Goal: Information Seeking & Learning: Learn about a topic

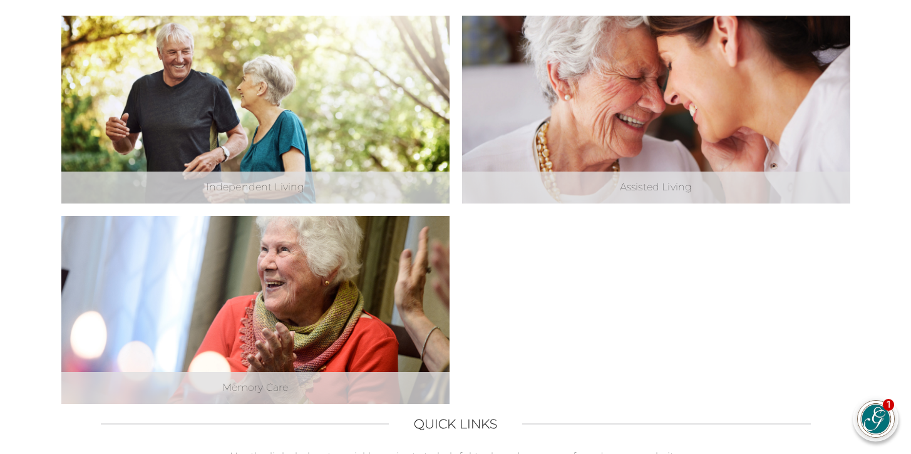
scroll to position [513, 0]
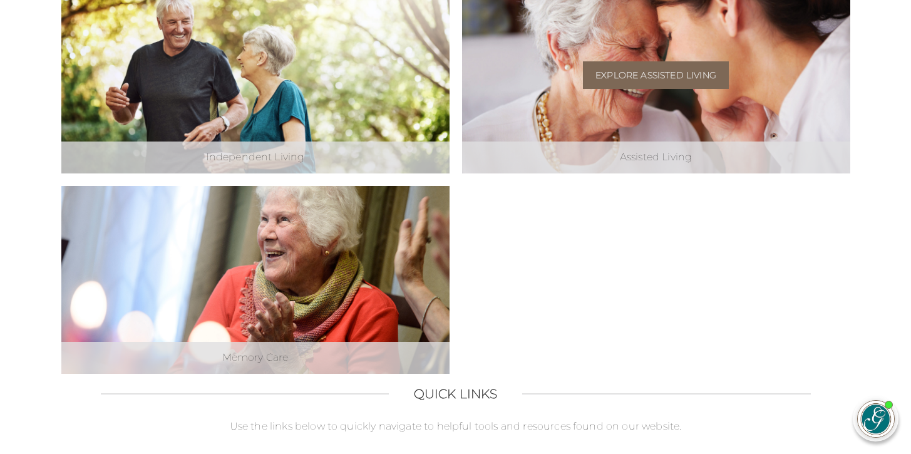
click at [655, 73] on link "Explore Assisted Living" at bounding box center [656, 75] width 146 height 28
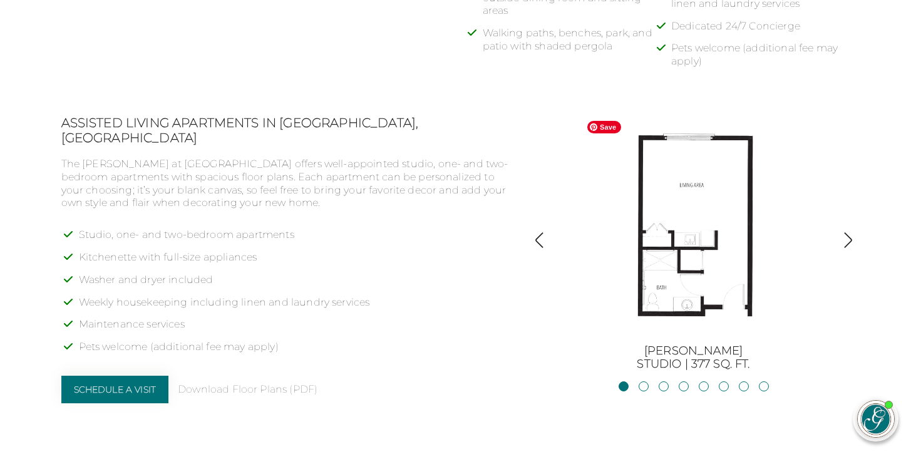
scroll to position [883, 0]
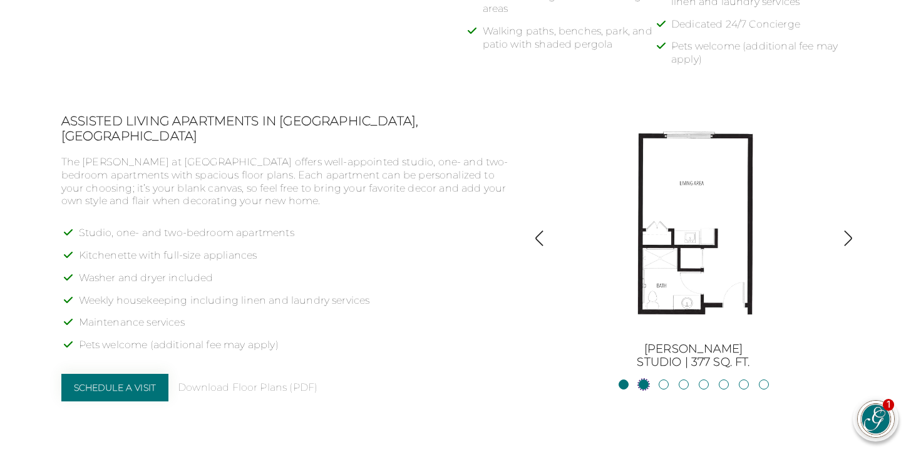
click at [645, 382] on link "JacksonStudio | 400 sq. ft." at bounding box center [643, 384] width 10 height 10
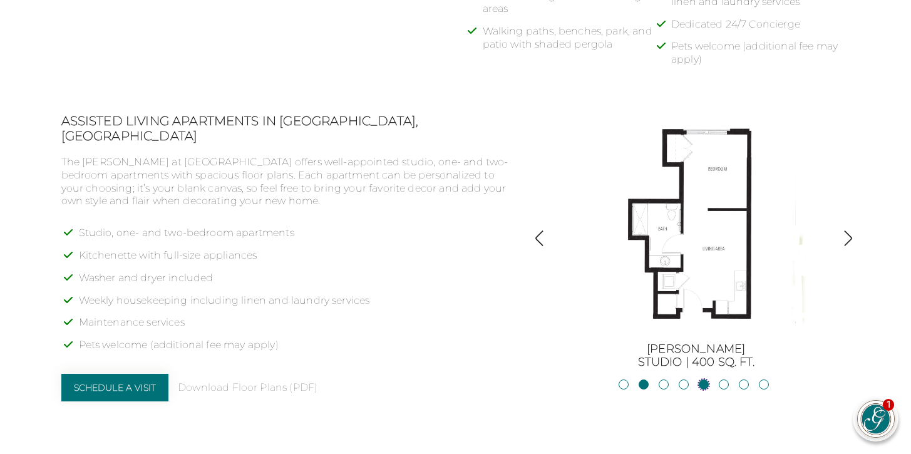
click at [702, 382] on link "Allatoona1BR, 1BA | 683 sq. ft." at bounding box center [703, 384] width 10 height 10
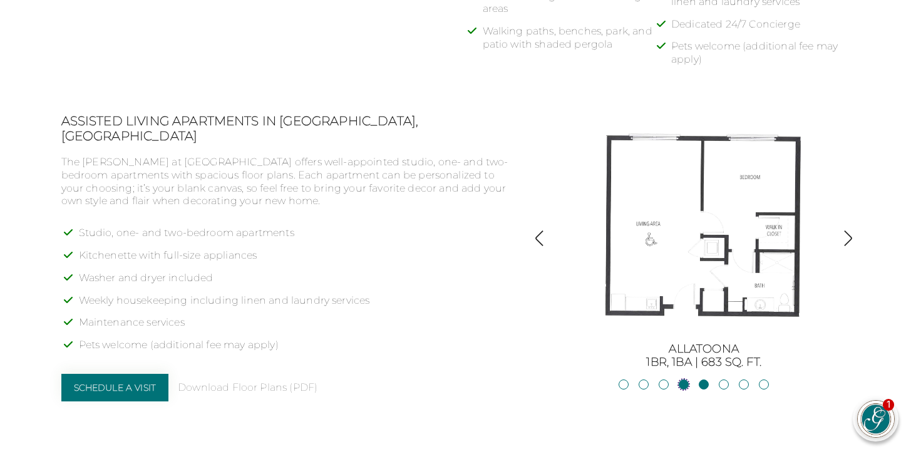
click at [683, 381] on link "Blackshear1BR, 1BA | 500 sq. ft." at bounding box center [683, 384] width 10 height 10
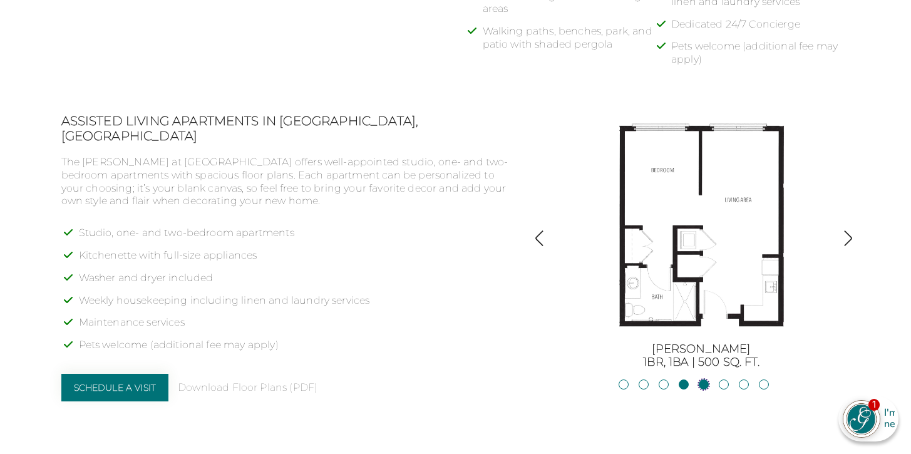
click at [703, 383] on link "Allatoona1BR, 1BA | 683 sq. ft." at bounding box center [703, 384] width 10 height 10
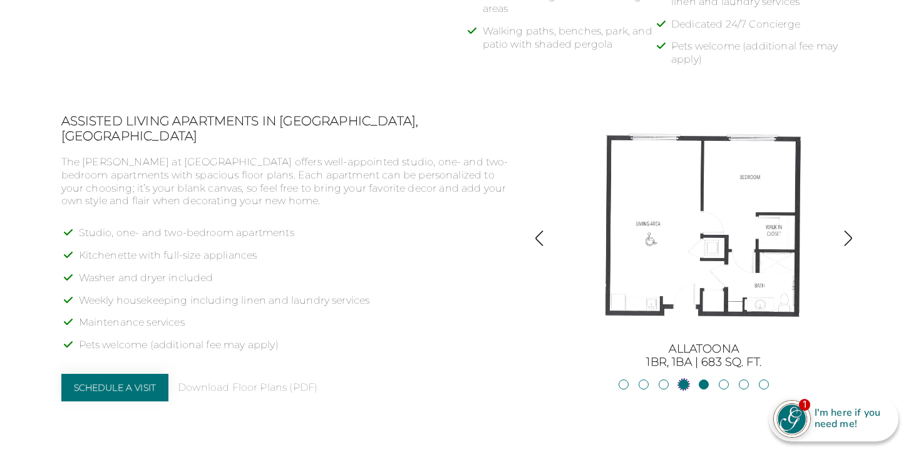
click at [683, 383] on link "Blackshear1BR, 1BA | 500 sq. ft." at bounding box center [683, 384] width 10 height 10
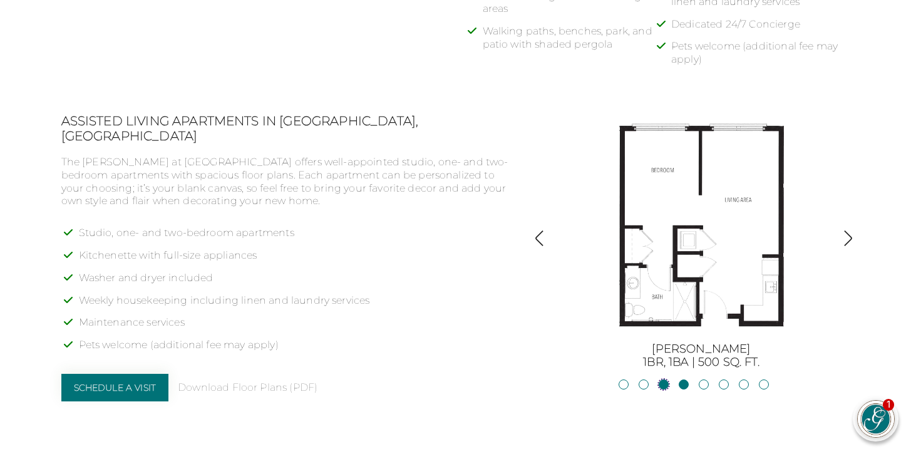
click at [663, 382] on link "Blue RidgeStudio | 400 sq. ft." at bounding box center [663, 384] width 10 height 10
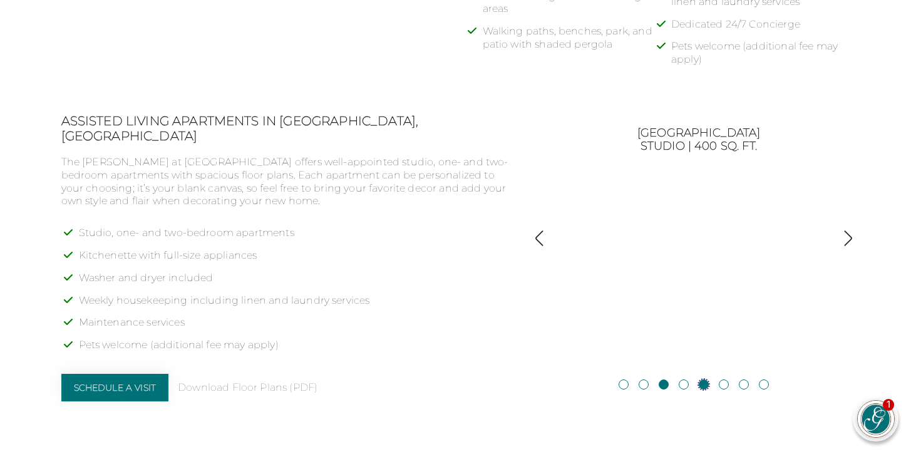
click at [708, 384] on link "Allatoona1BR, 1BA | 683 sq. ft." at bounding box center [703, 384] width 10 height 10
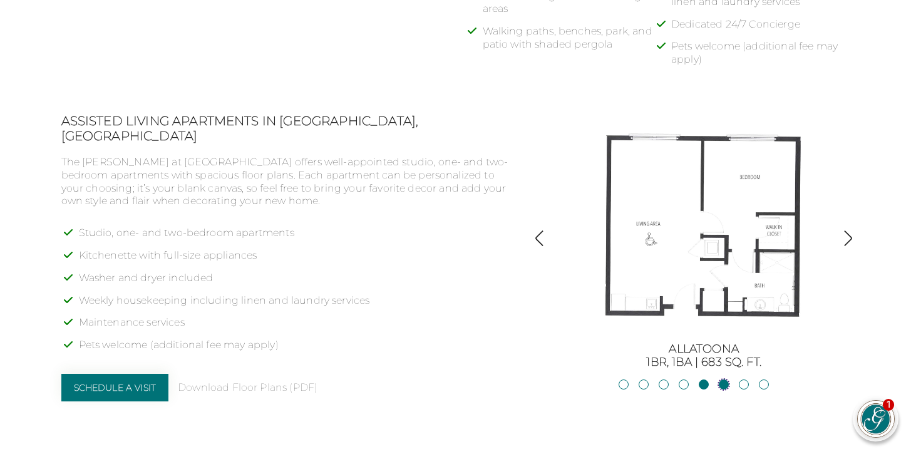
click at [723, 383] on link "Oconee2BR, 2BA | 818 sq. ft." at bounding box center [723, 384] width 10 height 10
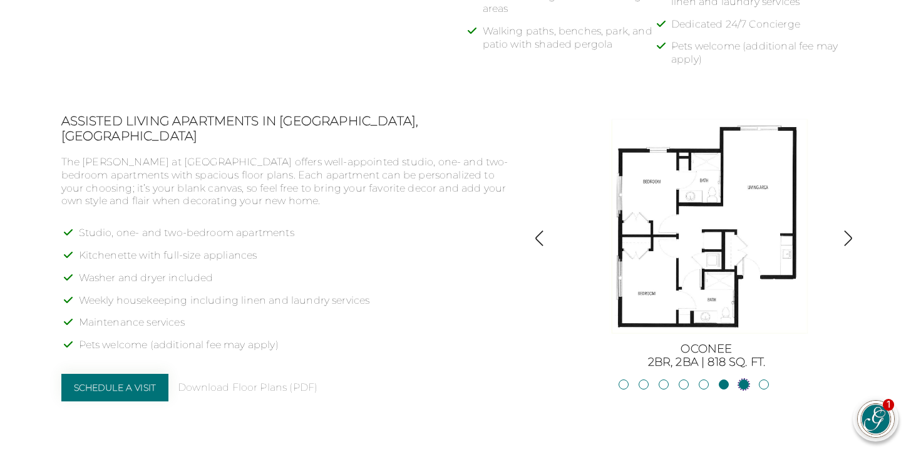
click at [744, 383] on link "Lanier2BR, 2BA | 825 sq. ft." at bounding box center [743, 384] width 10 height 10
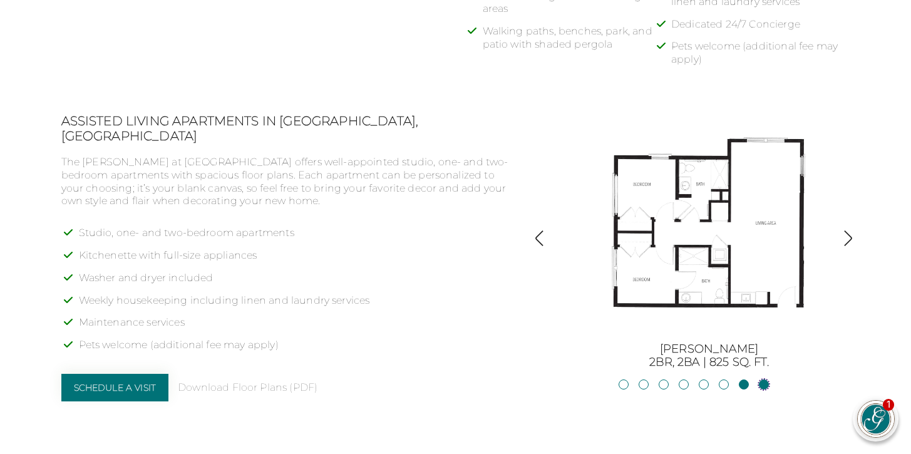
click at [766, 384] on link "Hartwell2BR, 2BA | 875 sq. ft." at bounding box center [764, 384] width 10 height 10
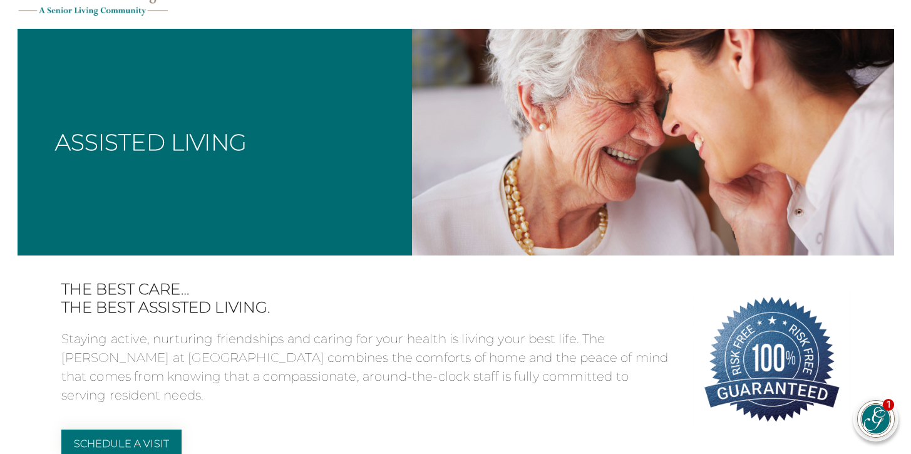
scroll to position [0, 0]
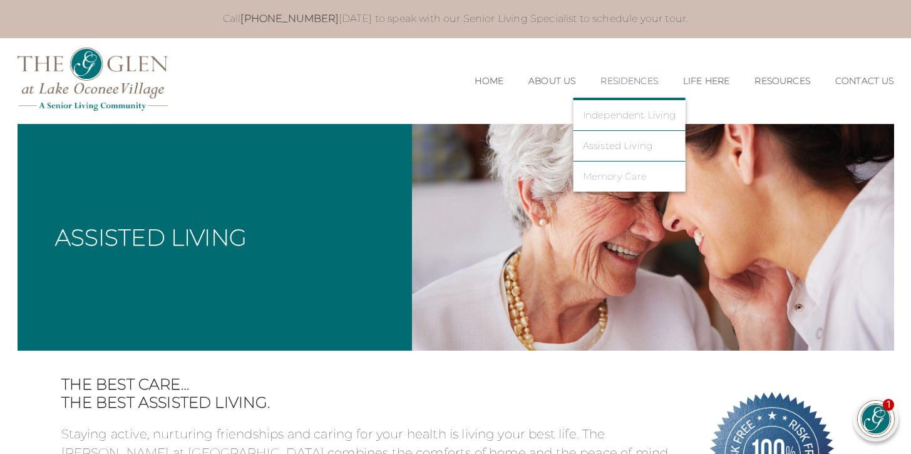
click at [611, 177] on link "Memory Care" at bounding box center [629, 176] width 93 height 11
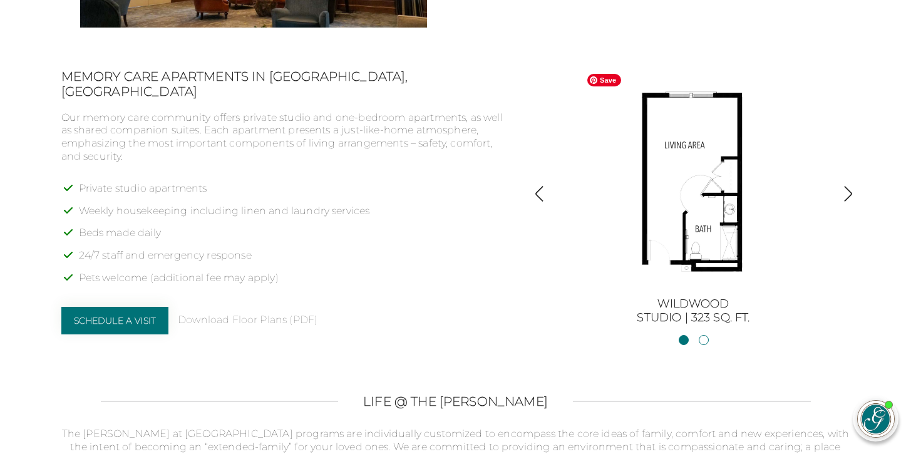
scroll to position [800, 0]
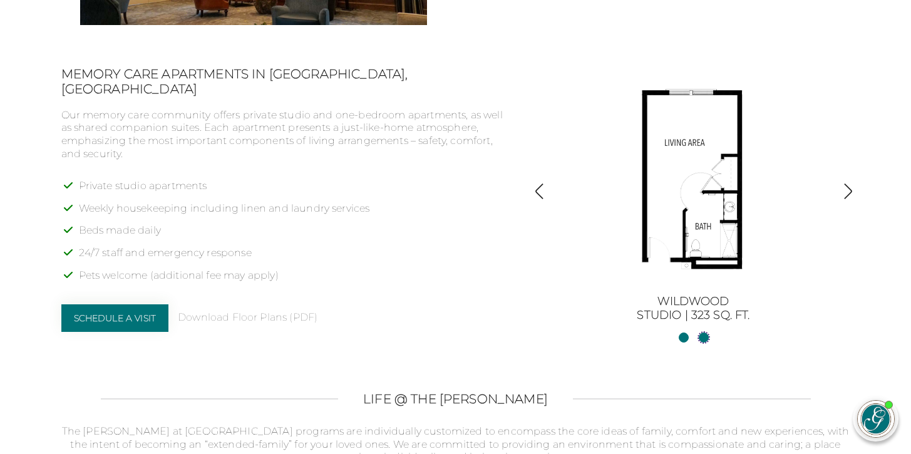
click at [705, 335] on link "Wildwood HCStudio | 388 sq. ft." at bounding box center [703, 337] width 10 height 10
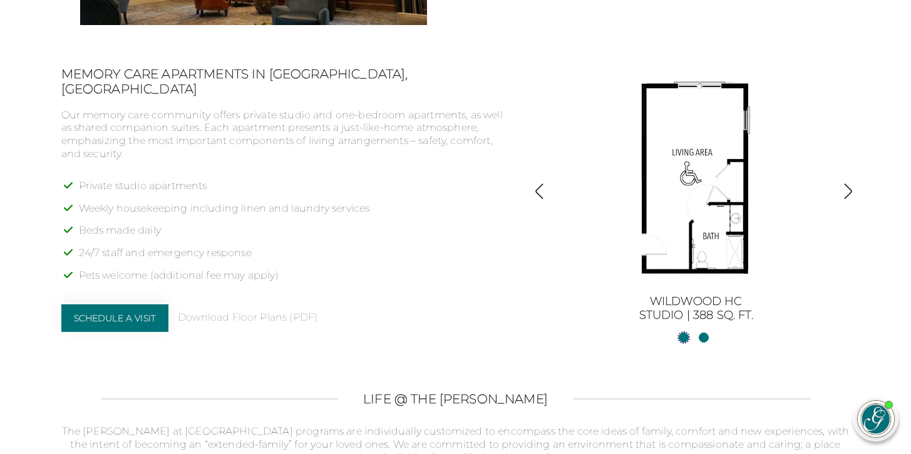
click at [680, 337] on link "WildwoodStudio | 323 sq. ft." at bounding box center [683, 337] width 10 height 10
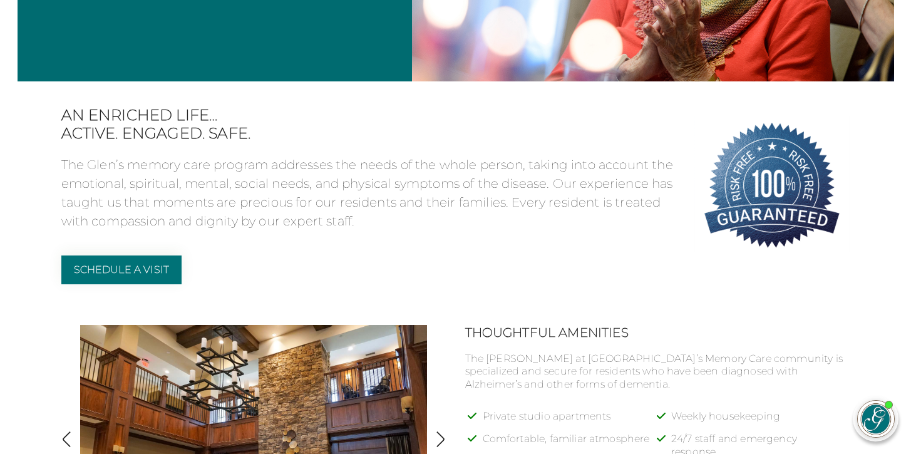
scroll to position [0, 0]
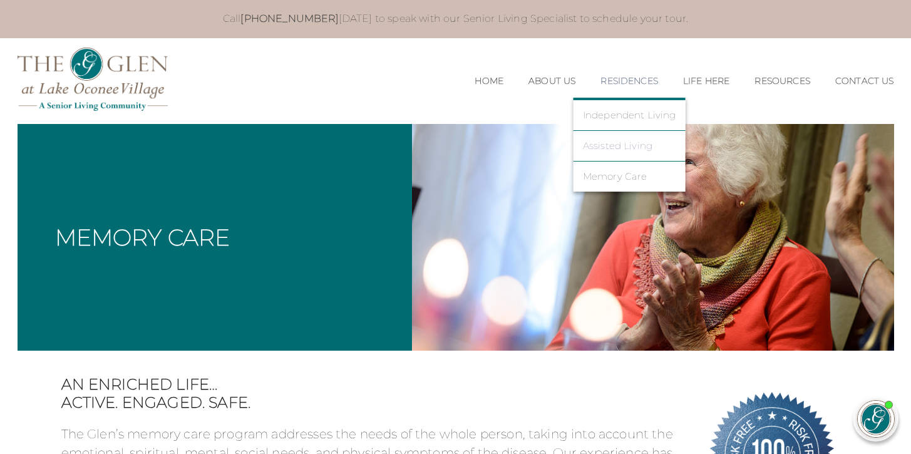
click at [608, 147] on link "Assisted Living" at bounding box center [629, 145] width 93 height 11
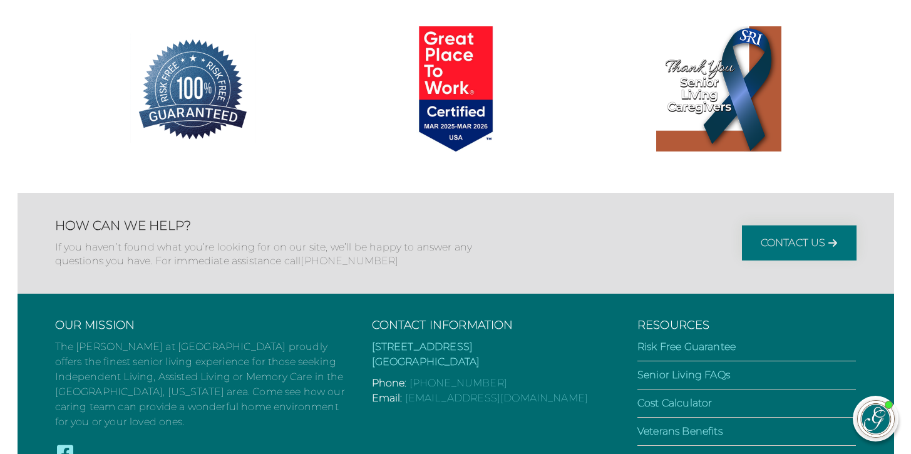
scroll to position [2112, 0]
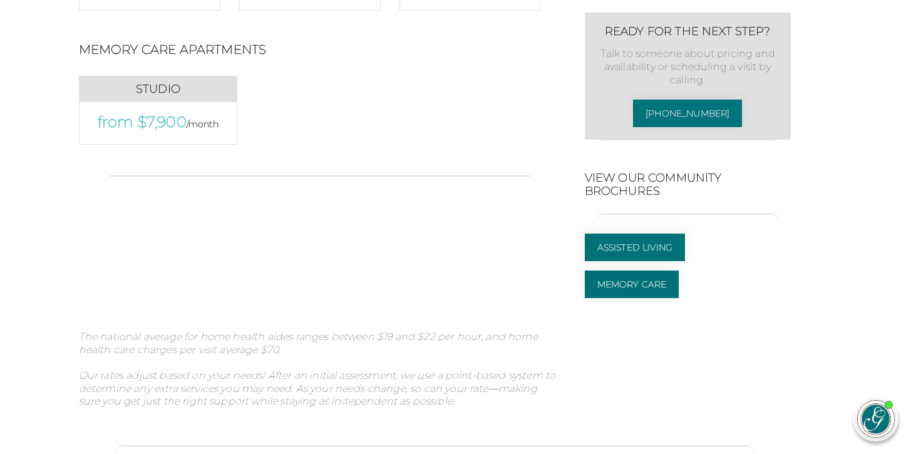
scroll to position [889, 0]
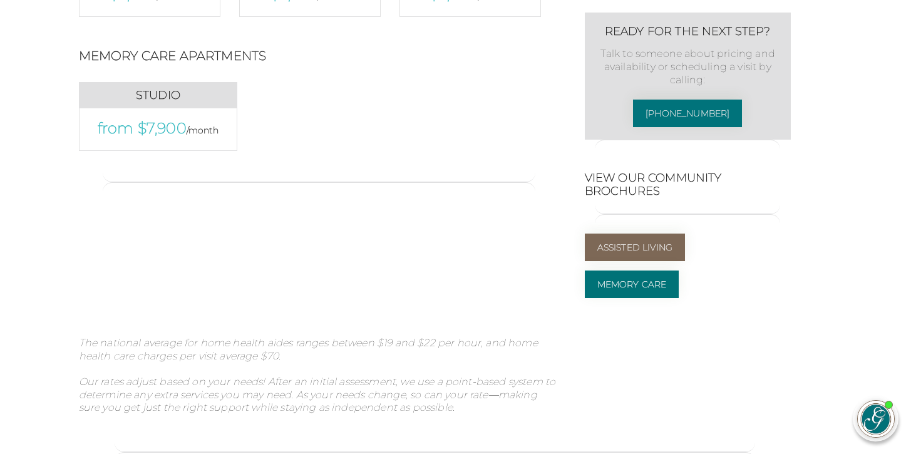
click at [658, 261] on link "Assisted Living" at bounding box center [635, 247] width 100 height 28
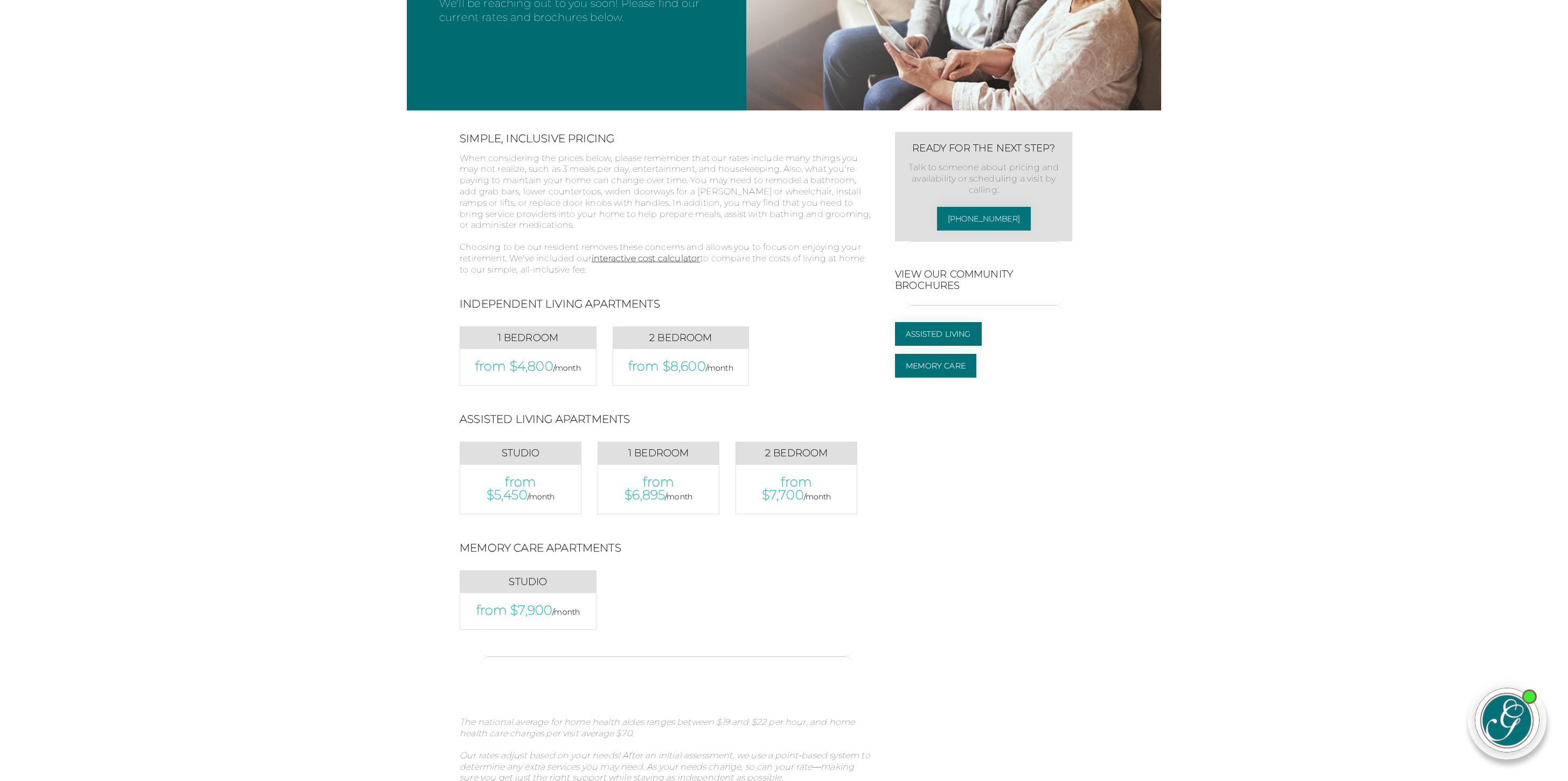
scroll to position [264, 0]
